Goal: Task Accomplishment & Management: Complete application form

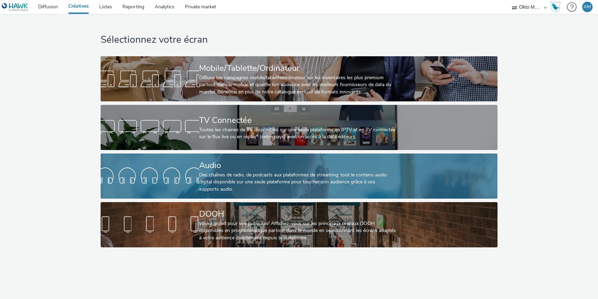
click at [212, 176] on div "Des chaînes de radio, de podcasts aux plateformes de streaming: tout le contenu…" at bounding box center [297, 181] width 197 height 21
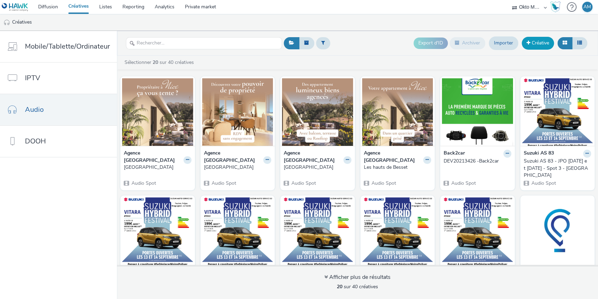
click at [534, 42] on link "Créative" at bounding box center [538, 43] width 32 height 12
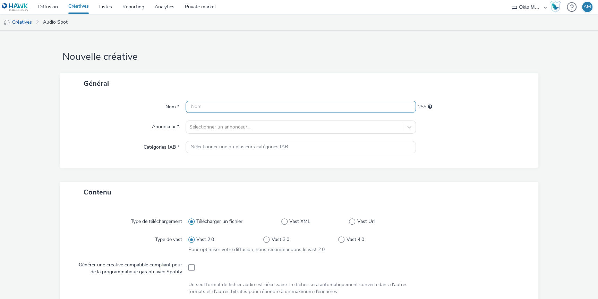
click at [215, 108] on input "text" at bounding box center [301, 107] width 231 height 12
type input "b"
paste input "DEV20213456"
paste input "Lancement Immobilier St. Laurent du Var"
drag, startPoint x: 355, startPoint y: 106, endPoint x: 165, endPoint y: 103, distance: 190.1
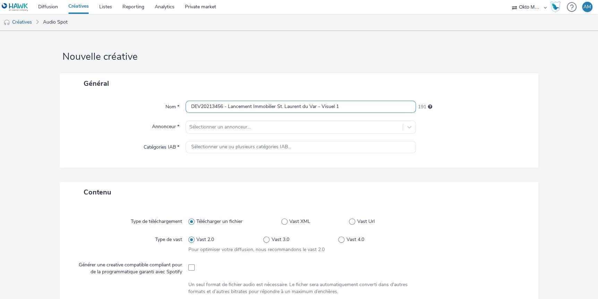
click at [165, 103] on div "Nom * DEV20213456 - Lancement Immobilier St. [PERSON_NAME] - Visuel 1 191" at bounding box center [299, 107] width 464 height 12
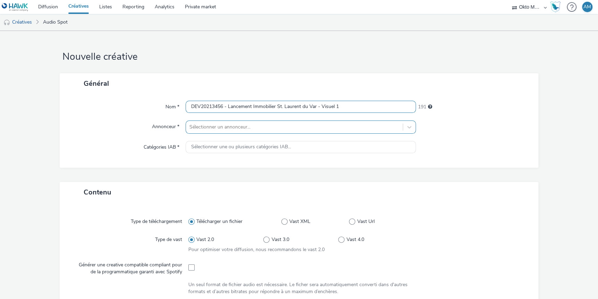
type input "DEV20213456 - Lancement Immobilier St. Laurent du Var - Visuel 1"
click at [228, 128] on div at bounding box center [294, 127] width 210 height 8
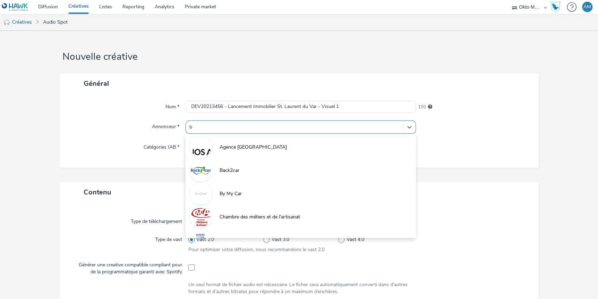
type input "bu"
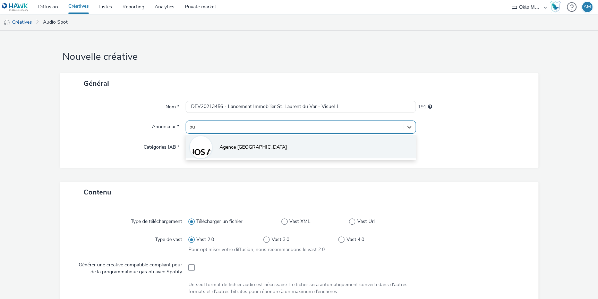
click at [240, 147] on span "Agence [GEOGRAPHIC_DATA]" at bounding box center [253, 147] width 67 height 7
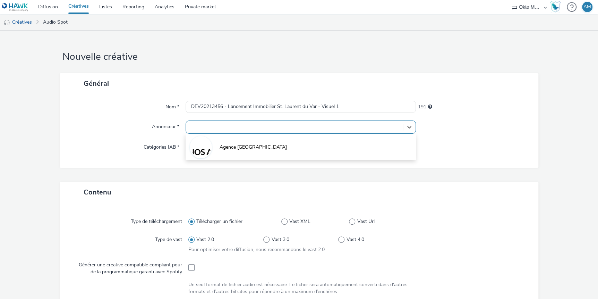
type input "[URL][DOMAIN_NAME]"
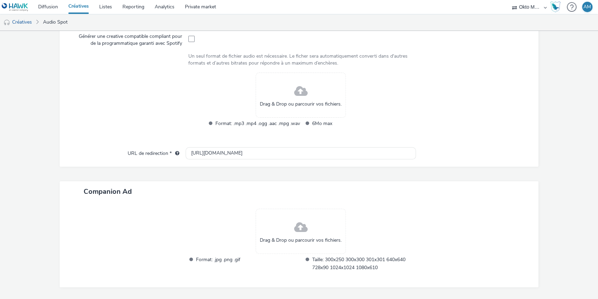
scroll to position [195, 0]
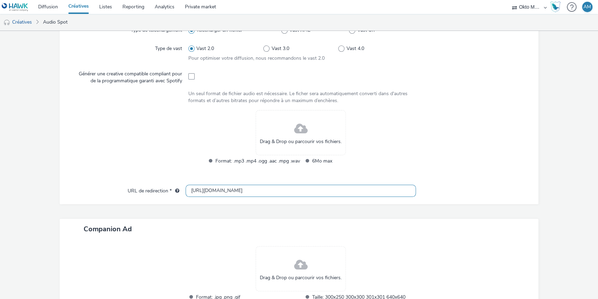
click at [231, 190] on input "[URL][DOMAIN_NAME]" at bounding box center [301, 191] width 231 height 12
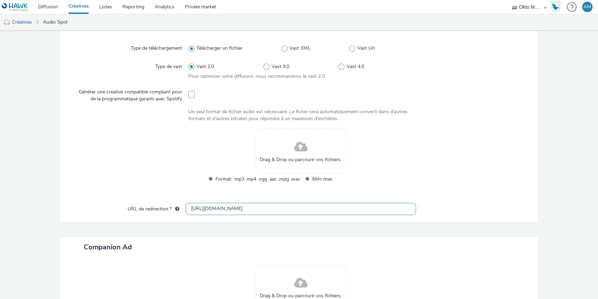
scroll to position [165, 0]
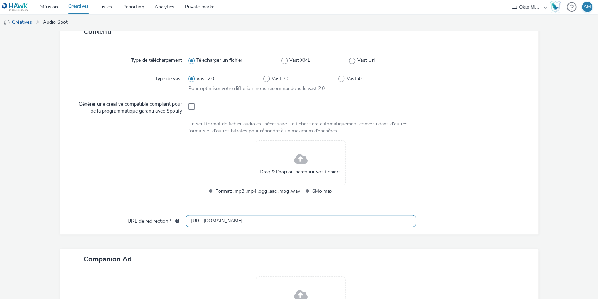
drag, startPoint x: 249, startPoint y: 222, endPoint x: 167, endPoint y: 220, distance: 82.2
click at [167, 220] on div "URL de redirection * [URL][DOMAIN_NAME]" at bounding box center [299, 221] width 464 height 12
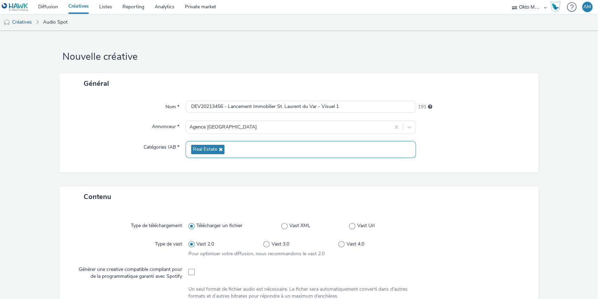
click at [261, 152] on div "Real Estate" at bounding box center [301, 149] width 231 height 17
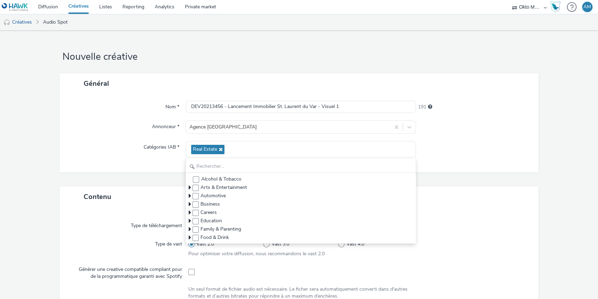
click at [549, 209] on form "Nouvelle créative Général Nom * DEV20213456 - Lancement Immobilier St. Laurent …" at bounding box center [299, 291] width 598 height 521
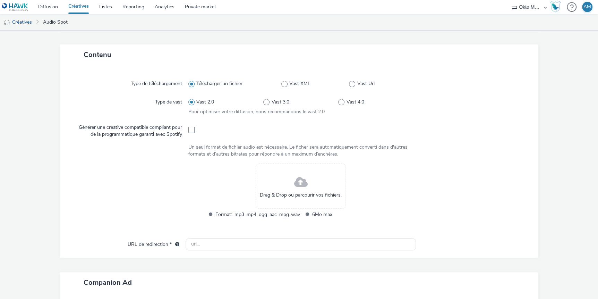
scroll to position [35, 0]
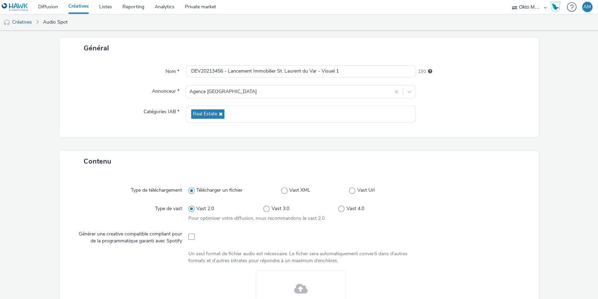
click at [452, 216] on div at bounding box center [469, 212] width 112 height 20
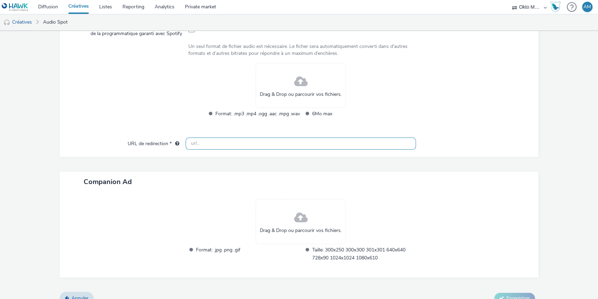
scroll to position [243, 0]
click at [298, 83] on span at bounding box center [301, 81] width 14 height 18
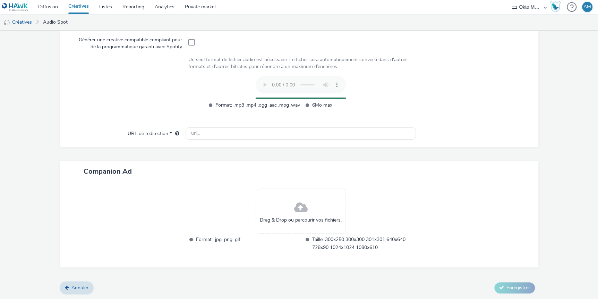
scroll to position [229, 0]
click at [227, 134] on input "text" at bounding box center [301, 134] width 231 height 12
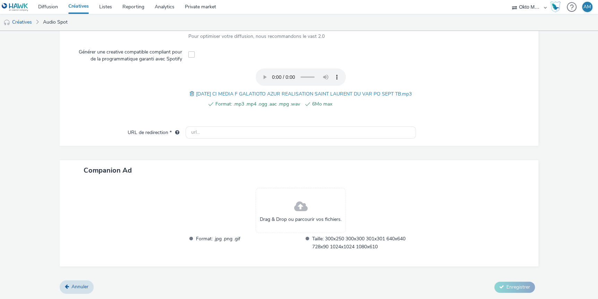
scroll to position [223, 0]
click at [203, 134] on input "text" at bounding box center [301, 132] width 231 height 12
paste input "[URL][DOMAIN_NAME]"
type input "[URL][DOMAIN_NAME]"
click at [428, 199] on div at bounding box center [473, 224] width 115 height 72
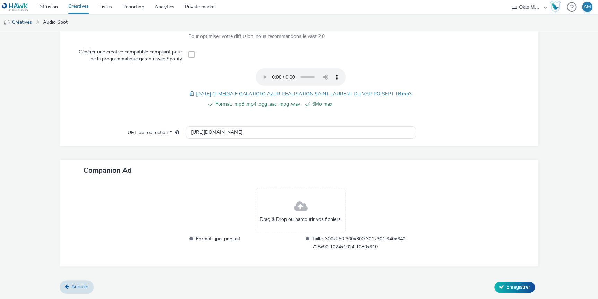
click at [300, 209] on span at bounding box center [301, 206] width 14 height 18
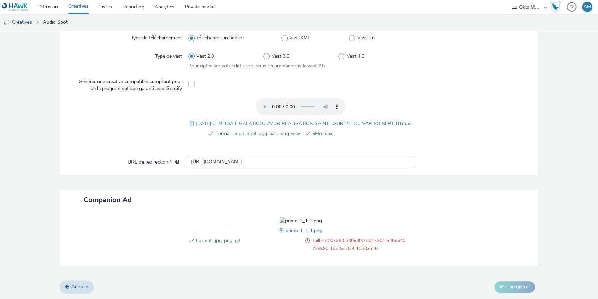
scroll to position [233, 0]
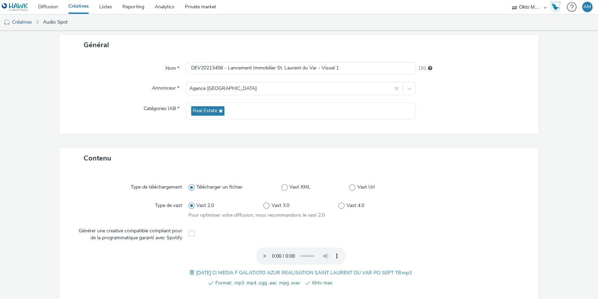
click at [524, 230] on div "Type de téléchargement Télécharger un fichier Vast XML Vast Url Type de vast Va…" at bounding box center [299, 240] width 464 height 130
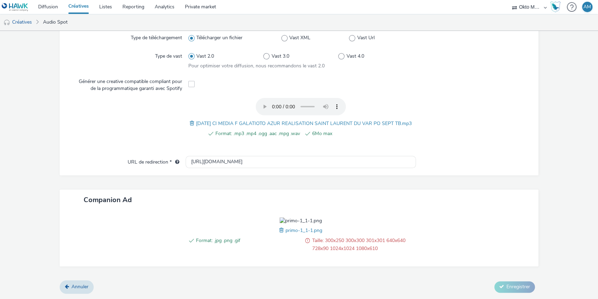
drag, startPoint x: 395, startPoint y: 206, endPoint x: 393, endPoint y: 209, distance: 3.8
click at [395, 217] on div "Format: .jpg .png .gif Taille: 300x250 300x300 301x301 640x640 728x90 1024x1024…" at bounding box center [301, 238] width 231 height 42
click at [329, 247] on span "Taille: 300x250 300x300 301x301 640x640 728x90 1024x1024 1080x610" at bounding box center [364, 244] width 104 height 16
click at [281, 231] on span at bounding box center [282, 230] width 6 height 8
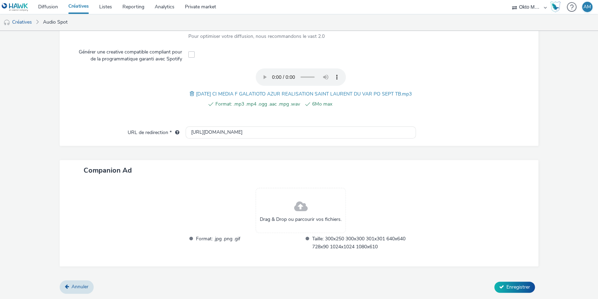
scroll to position [223, 0]
click at [282, 216] on span "Drag & Drop ou parcourir vos fichiers." at bounding box center [301, 219] width 82 height 7
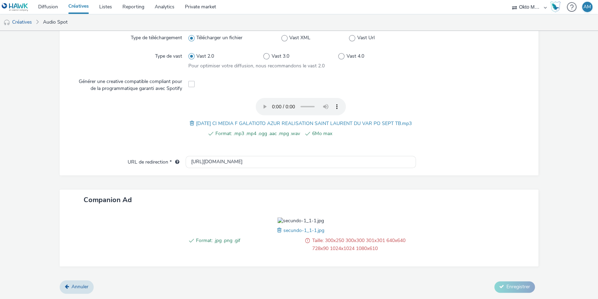
click at [277, 234] on span at bounding box center [280, 230] width 6 height 8
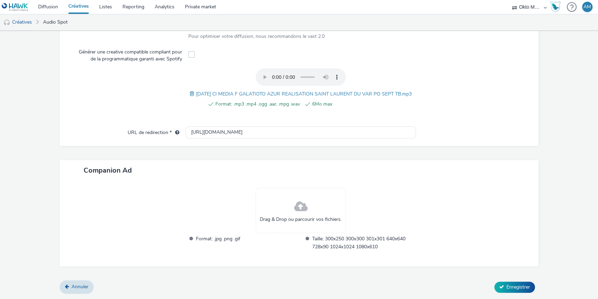
click at [306, 219] on span "Drag & Drop ou parcourir vos fichiers." at bounding box center [301, 219] width 82 height 7
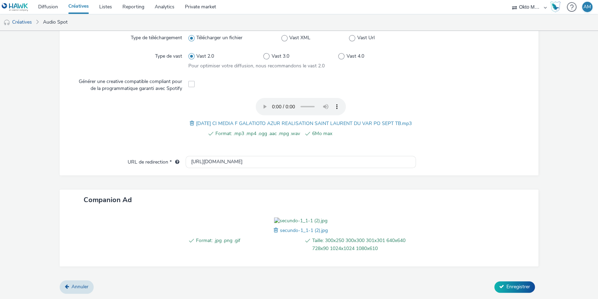
scroll to position [233, 0]
click at [511, 286] on span "Enregistrer" at bounding box center [518, 286] width 24 height 7
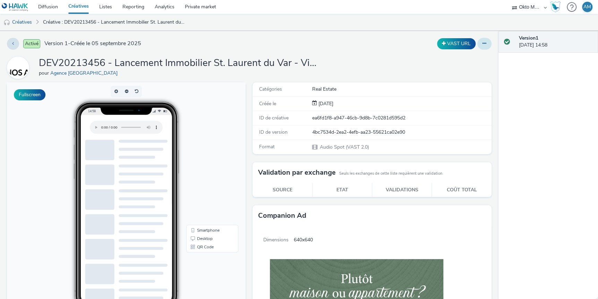
click at [482, 44] on button at bounding box center [484, 44] width 14 height 12
click at [461, 71] on link "Dupliquer" at bounding box center [465, 72] width 52 height 14
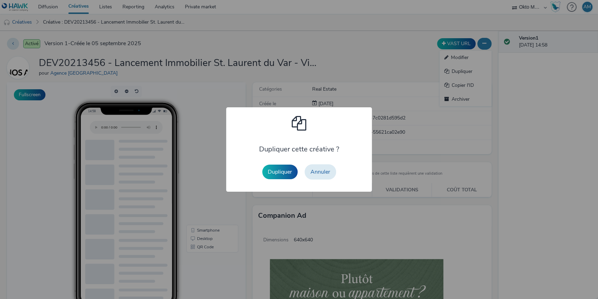
click at [276, 171] on button "Dupliquer" at bounding box center [279, 171] width 35 height 15
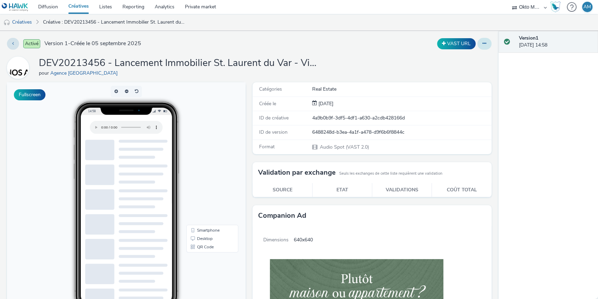
click at [482, 41] on icon at bounding box center [484, 43] width 4 height 5
click at [467, 60] on link "Modifier" at bounding box center [465, 58] width 52 height 14
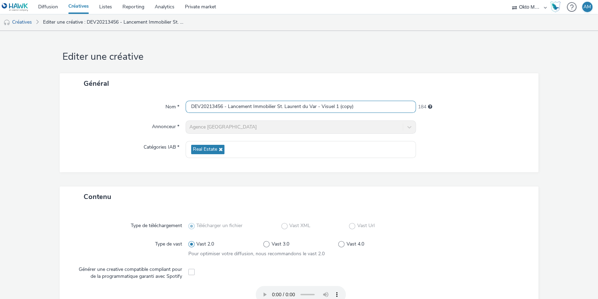
click at [364, 104] on input "DEV20213456 - Lancement Immobilier St. Laurent du Var - Visuel 1 (copy)" at bounding box center [301, 107] width 231 height 12
drag, startPoint x: 334, startPoint y: 105, endPoint x: 358, endPoint y: 107, distance: 24.7
click at [358, 107] on input "DEV20213456 - Lancement Immobilier St. Laurent du Var - Visuel 1 (copy)" at bounding box center [301, 107] width 231 height 12
drag, startPoint x: 355, startPoint y: 106, endPoint x: 334, endPoint y: 108, distance: 20.9
click at [334, 108] on input "DEV20213456 - Lancement Immobilier St. Laurent du Var - Visuel 1 (copy)" at bounding box center [301, 107] width 231 height 12
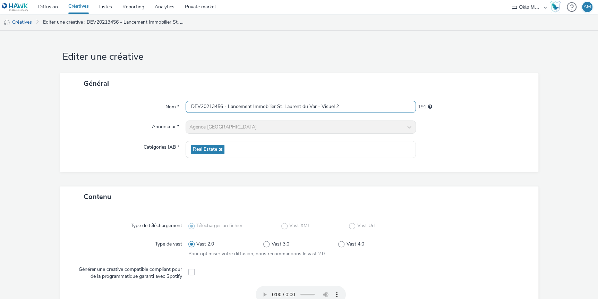
type input "DEV20213456 - Lancement Immobilier St. Laurent du Var - Visuel 2"
click at [491, 200] on div "Contenu" at bounding box center [299, 196] width 478 height 20
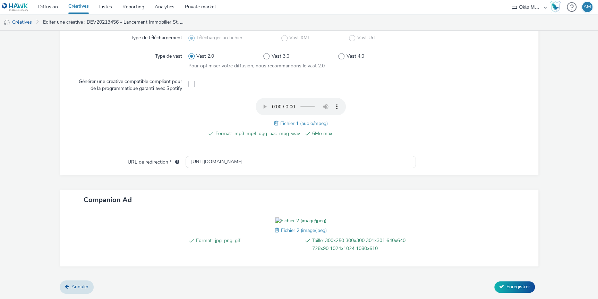
scroll to position [226, 0]
click at [275, 229] on span at bounding box center [278, 230] width 6 height 8
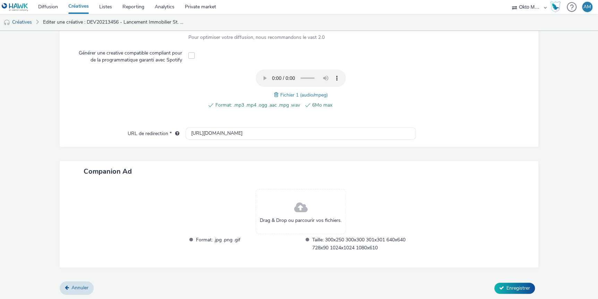
click at [311, 202] on div "Drag & Drop ou parcourir vos fichiers." at bounding box center [301, 211] width 90 height 45
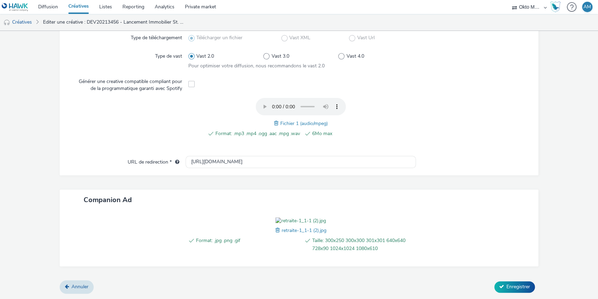
scroll to position [226, 0]
click at [513, 285] on span "Enregistrer" at bounding box center [518, 286] width 24 height 7
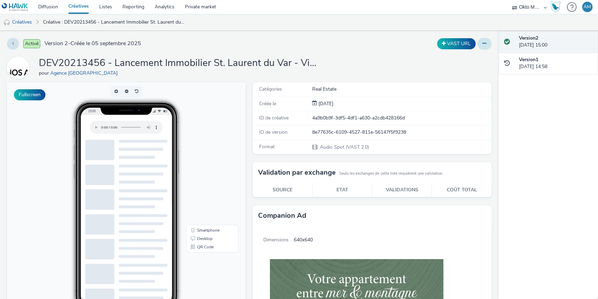
click at [481, 43] on button at bounding box center [484, 44] width 14 height 12
click at [456, 72] on link "Dupliquer" at bounding box center [465, 72] width 52 height 14
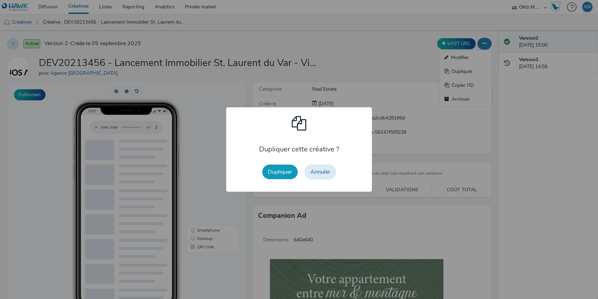
click at [275, 173] on button "Dupliquer" at bounding box center [279, 171] width 35 height 15
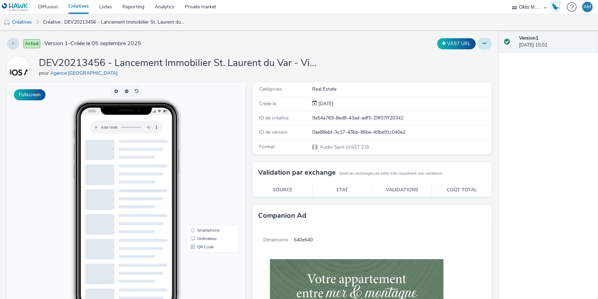
click at [484, 44] on button at bounding box center [484, 44] width 14 height 12
click at [468, 58] on link "Modifier" at bounding box center [465, 58] width 52 height 14
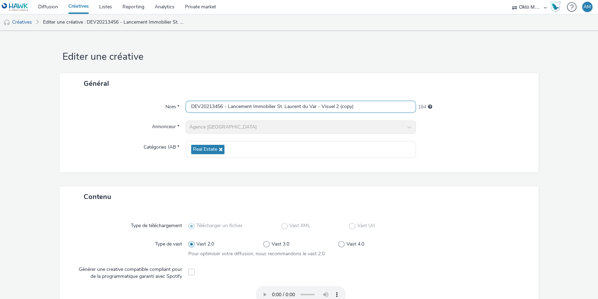
drag, startPoint x: 362, startPoint y: 104, endPoint x: 334, endPoint y: 104, distance: 27.4
click at [334, 104] on input "DEV20213456 - Lancement Immobilier St. Laurent du Var - Visuel 2 (copy)" at bounding box center [301, 107] width 231 height 12
type input "DEV20213456 - Lancement Immobilier St. Laurent du Var - Visuel 3"
click at [481, 188] on div "Contenu" at bounding box center [299, 196] width 478 height 20
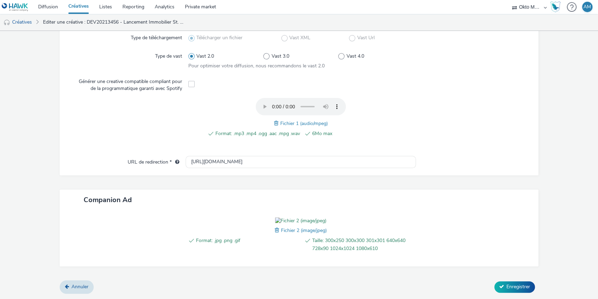
scroll to position [226, 0]
click at [275, 230] on span at bounding box center [278, 230] width 6 height 8
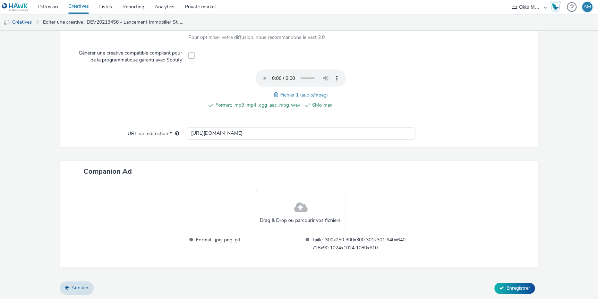
click at [308, 209] on div "Drag & Drop ou parcourir vos fichiers." at bounding box center [301, 211] width 90 height 45
click at [290, 205] on div "Drag & Drop ou parcourir vos fichiers." at bounding box center [301, 211] width 90 height 45
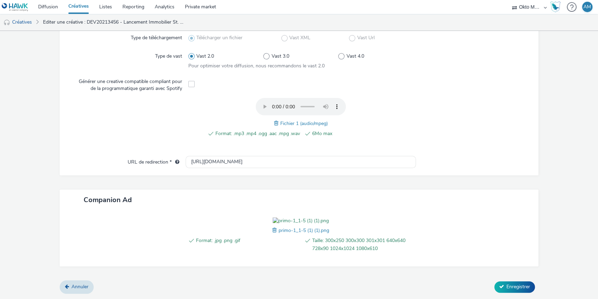
scroll to position [226, 0]
click at [511, 289] on span "Enregistrer" at bounding box center [518, 286] width 24 height 7
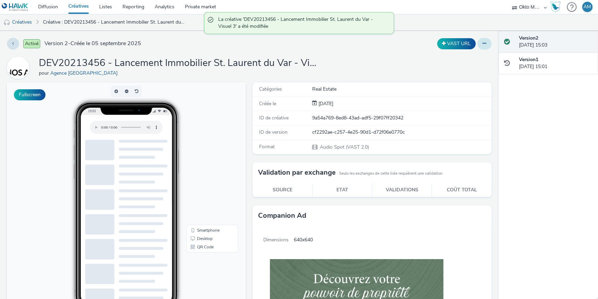
click at [482, 45] on button at bounding box center [484, 44] width 14 height 12
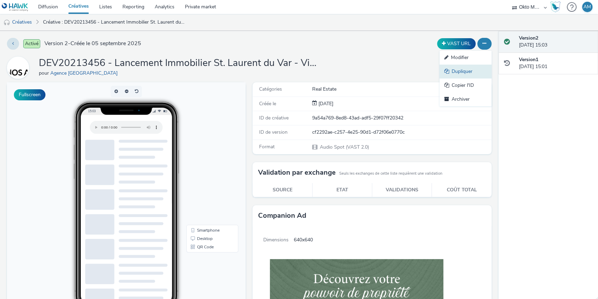
click at [459, 74] on link "Dupliquer" at bounding box center [465, 72] width 52 height 14
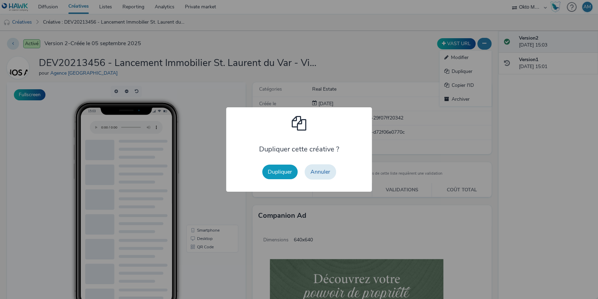
click at [282, 169] on button "Dupliquer" at bounding box center [279, 171] width 35 height 15
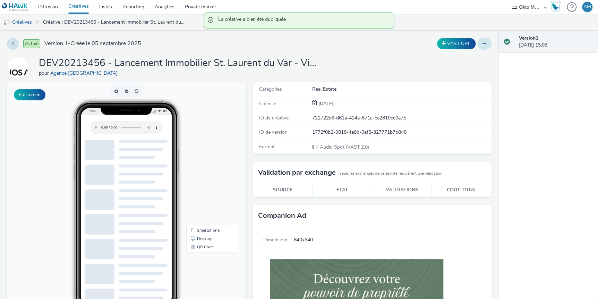
click at [477, 46] on button at bounding box center [484, 44] width 14 height 12
click at [469, 58] on link "Modifier" at bounding box center [465, 58] width 52 height 14
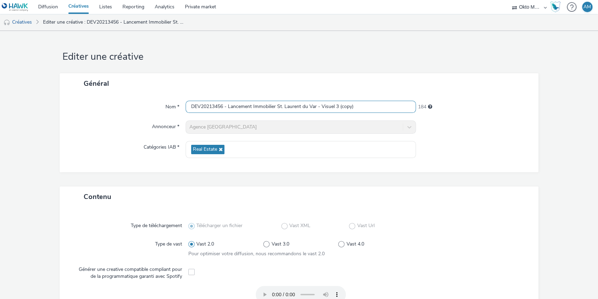
drag, startPoint x: 343, startPoint y: 106, endPoint x: 357, endPoint y: 107, distance: 14.6
click at [357, 107] on input "DEV20213456 - Lancement Immobilier St. Laurent du Var - Visuel 3 (copy)" at bounding box center [301, 107] width 231 height 12
type input "DEV20213456 - Lancement Immobilier St. Laurent du Var - Visuel 4"
click at [481, 188] on div "Contenu" at bounding box center [299, 196] width 478 height 20
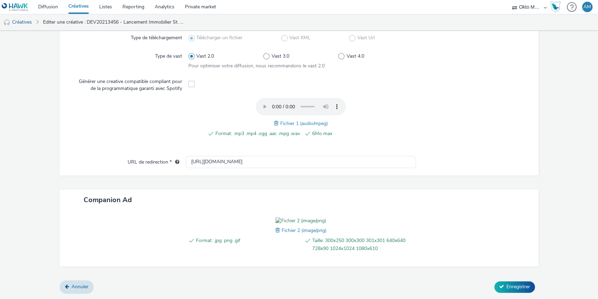
scroll to position [226, 0]
click at [285, 230] on span "Fichier 2 (image/png)" at bounding box center [303, 230] width 45 height 7
click at [277, 230] on span at bounding box center [278, 230] width 6 height 8
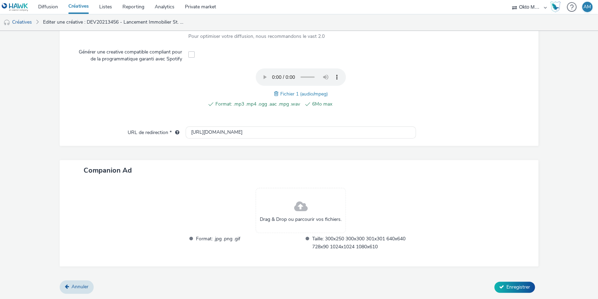
scroll to position [216, 0]
click at [282, 207] on div "Drag & Drop ou parcourir vos fichiers." at bounding box center [301, 211] width 90 height 45
click at [269, 209] on div "Drag & Drop ou parcourir vos fichiers." at bounding box center [301, 211] width 90 height 45
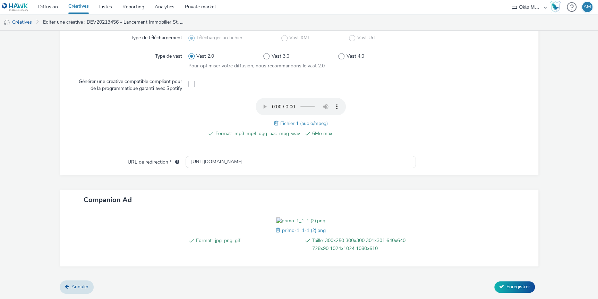
scroll to position [226, 0]
drag, startPoint x: 520, startPoint y: 288, endPoint x: 509, endPoint y: 283, distance: 12.4
click at [521, 288] on span "Enregistrer" at bounding box center [518, 286] width 24 height 7
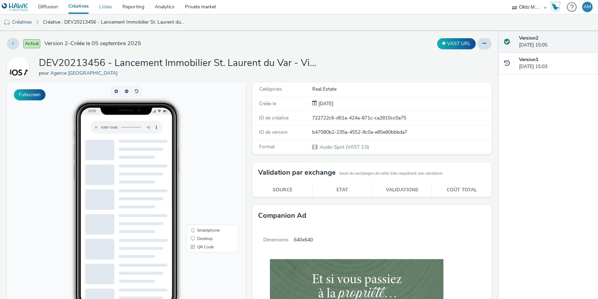
click at [111, 7] on link "Listes" at bounding box center [105, 7] width 23 height 14
